Goal: Task Accomplishment & Management: Manage account settings

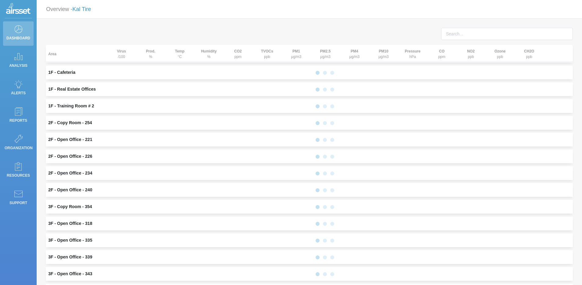
click at [91, 7] on link "Kal Tire" at bounding box center [81, 9] width 19 height 6
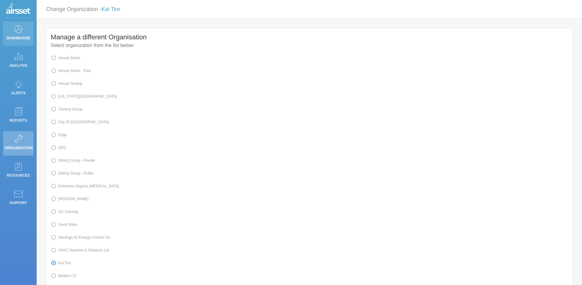
click at [22, 32] on icon at bounding box center [18, 29] width 9 height 9
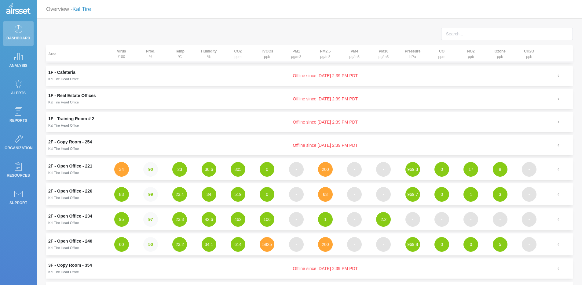
click at [91, 8] on link "Kal Tire" at bounding box center [81, 9] width 19 height 6
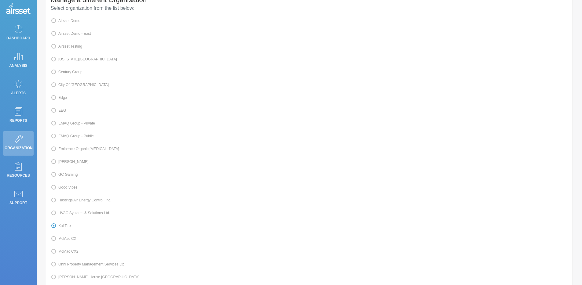
scroll to position [46, 0]
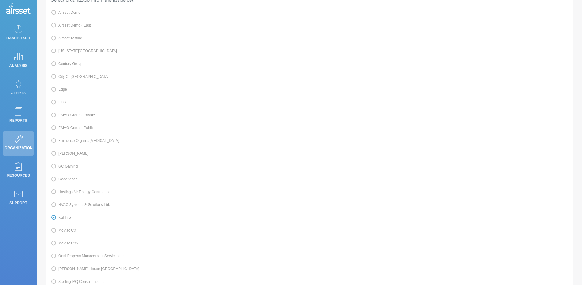
click at [67, 235] on label "McMac CX" at bounding box center [64, 231] width 26 height 8
click at [62, 232] on input "McMac CX" at bounding box center [60, 230] width 4 height 4
radio input "true"
radio input "false"
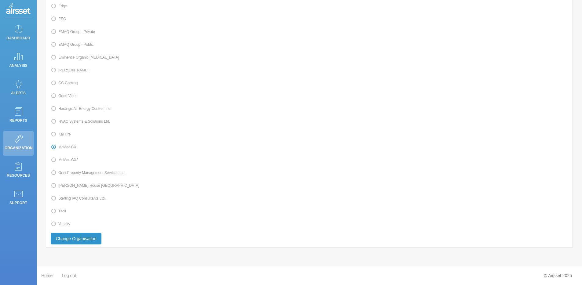
click at [88, 240] on button "Change Organisation" at bounding box center [76, 239] width 51 height 12
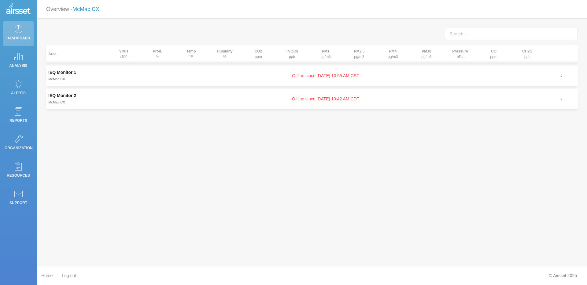
click at [92, 12] on link "McMac CX" at bounding box center [85, 9] width 27 height 6
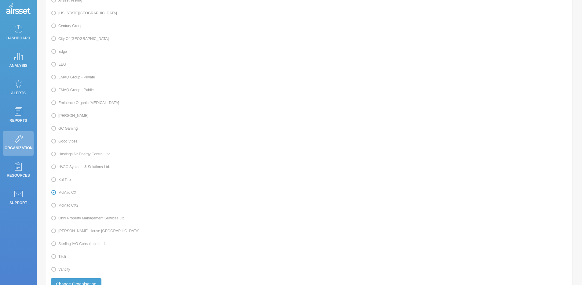
scroll to position [84, 0]
click at [58, 259] on span at bounding box center [58, 257] width 0 height 4
click at [60, 258] on input "Titoli" at bounding box center [60, 256] width 4 height 4
radio input "true"
radio input "false"
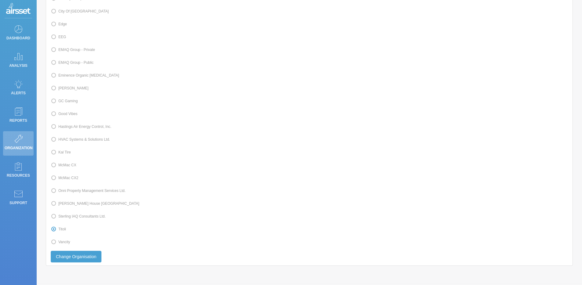
scroll to position [136, 0]
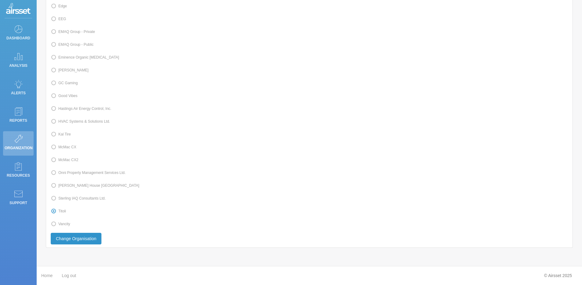
click at [80, 240] on button "Change Organisation" at bounding box center [76, 239] width 51 height 12
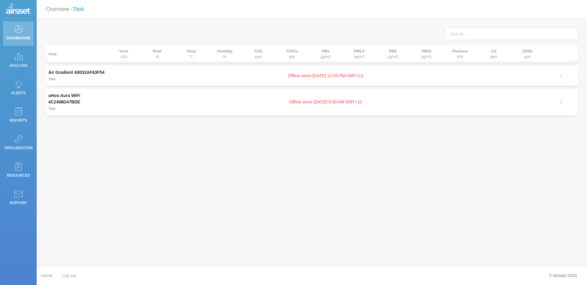
click at [80, 9] on link "Titoli" at bounding box center [77, 9] width 11 height 6
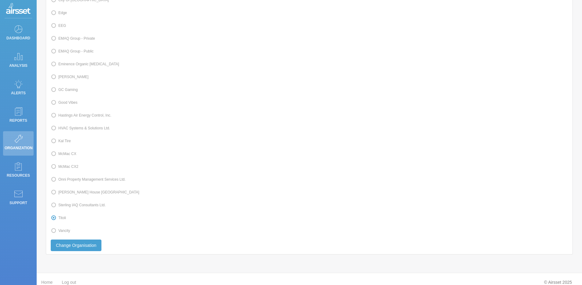
scroll to position [124, 0]
click at [67, 143] on label "Kal Tire" at bounding box center [61, 139] width 20 height 8
click at [62, 141] on input "Kal Tire" at bounding box center [60, 139] width 4 height 4
radio input "true"
radio input "false"
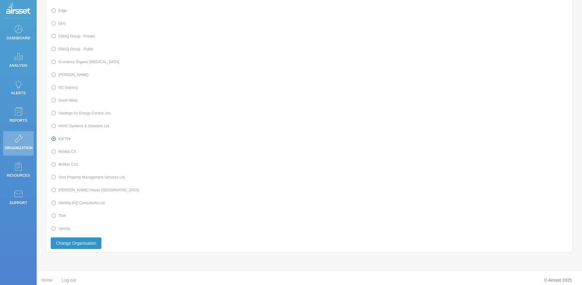
click at [80, 249] on button "Change Organisation" at bounding box center [76, 244] width 51 height 12
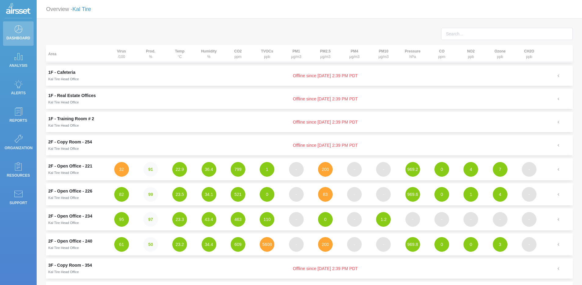
click at [78, 10] on link "Kal Tire" at bounding box center [81, 9] width 19 height 6
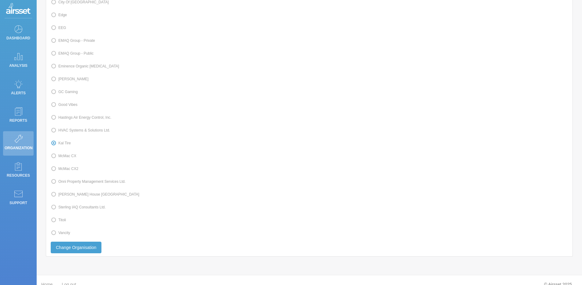
scroll to position [136, 0]
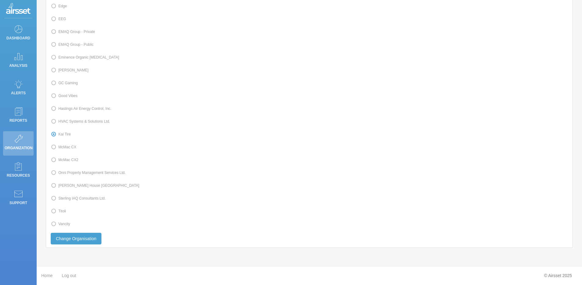
click at [58, 209] on span at bounding box center [58, 211] width 0 height 4
click at [62, 209] on input "Titoli" at bounding box center [60, 211] width 4 height 4
radio input "true"
radio input "false"
click at [89, 236] on button "Change Organisation" at bounding box center [76, 239] width 51 height 12
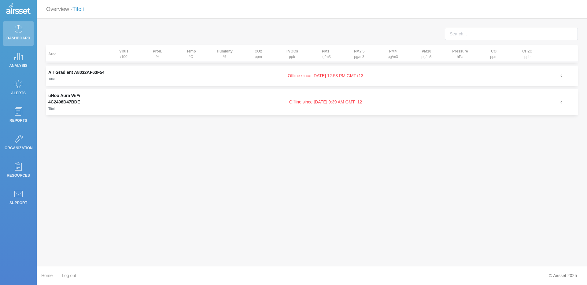
click at [80, 11] on link "Titoli" at bounding box center [77, 9] width 11 height 6
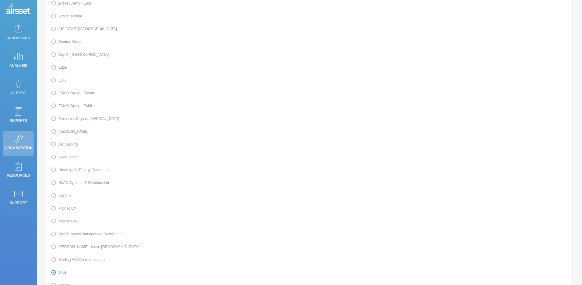
scroll to position [136, 0]
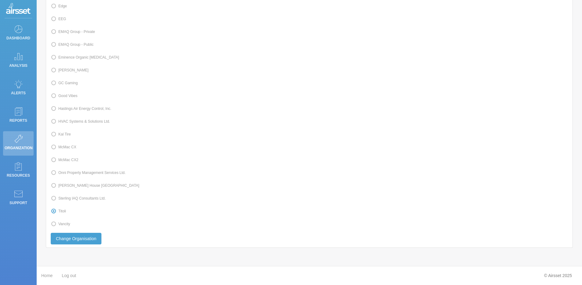
click at [68, 133] on label "Kal Tire" at bounding box center [61, 135] width 20 height 8
click at [62, 133] on input "Kal Tire" at bounding box center [60, 134] width 4 height 4
radio input "true"
radio input "false"
click at [81, 238] on button "Change Organisation" at bounding box center [76, 239] width 51 height 12
